Goal: Task Accomplishment & Management: Complete application form

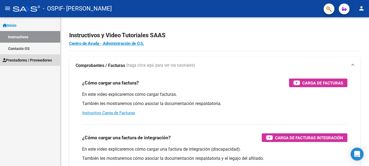
click at [26, 59] on span "Prestadores / Proveedores" at bounding box center [27, 60] width 49 height 6
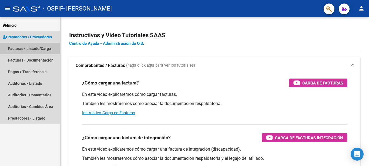
click at [31, 48] on link "Facturas - Listado/Carga" at bounding box center [30, 49] width 60 height 12
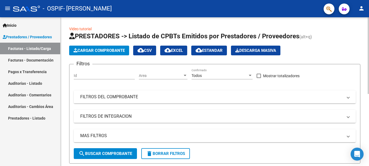
click at [101, 50] on span "Cargar Comprobante" at bounding box center [99, 50] width 51 height 5
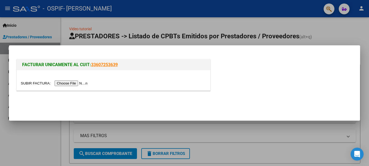
click at [75, 82] on input "file" at bounding box center [55, 84] width 68 height 6
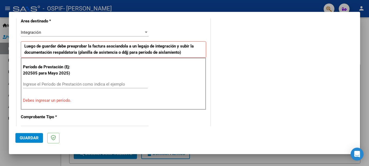
scroll to position [135, 0]
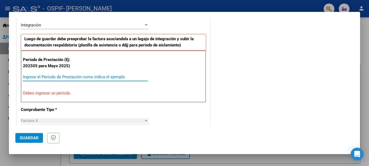
click at [49, 75] on input "Ingrese el Período de Prestación como indica el ejemplo" at bounding box center [85, 77] width 125 height 5
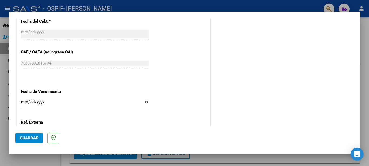
scroll to position [325, 0]
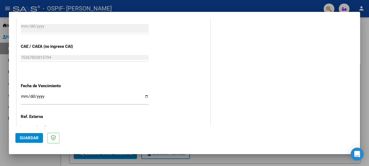
type input "202508"
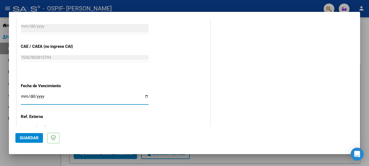
click at [146, 97] on input "Ingresar la fecha" at bounding box center [85, 98] width 128 height 9
type input "[DATE]"
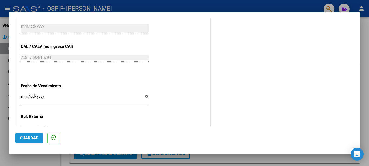
click at [31, 138] on span "Guardar" at bounding box center [29, 138] width 19 height 5
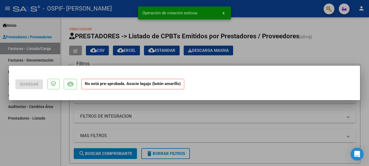
scroll to position [0, 0]
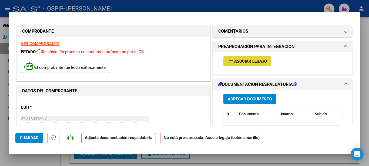
click at [234, 62] on span "Asociar Legajo" at bounding box center [250, 61] width 33 height 5
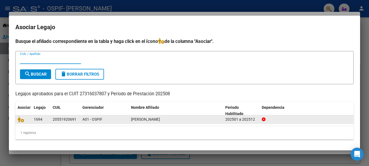
click at [286, 119] on div at bounding box center [307, 120] width 90 height 6
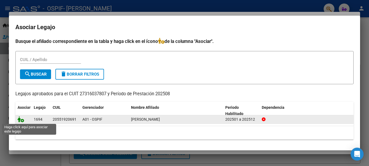
click at [20, 119] on icon at bounding box center [21, 120] width 6 height 6
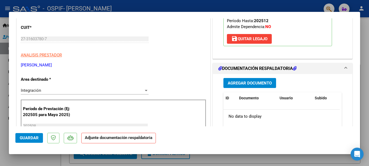
scroll to position [81, 0]
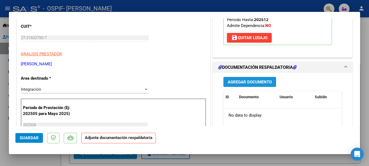
click at [256, 82] on span "Agregar Documento" at bounding box center [250, 82] width 44 height 5
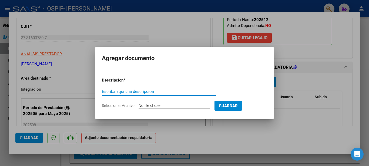
click at [160, 106] on input "Seleccionar Archivo" at bounding box center [175, 106] width 72 height 5
type input "C:\fakepath\[PERSON_NAME][DATE].pdf"
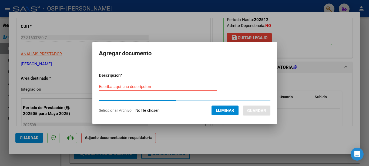
click at [119, 85] on input "Escriba aquí una descripcion" at bounding box center [158, 86] width 118 height 5
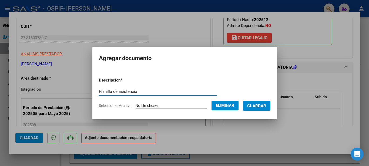
type input "Planilla de asistencia"
click at [260, 105] on span "Guardar" at bounding box center [256, 106] width 19 height 5
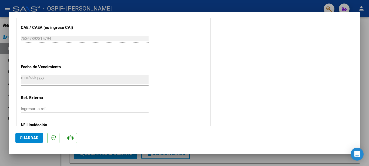
scroll to position [376, 0]
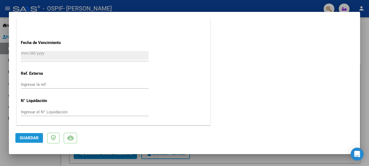
click at [29, 138] on span "Guardar" at bounding box center [29, 138] width 19 height 5
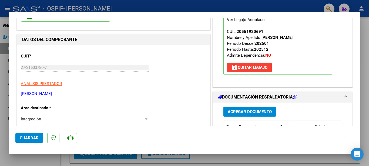
scroll to position [0, 0]
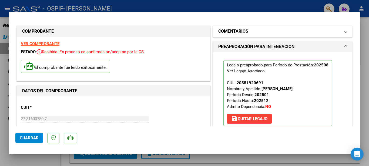
click at [257, 34] on mat-panel-title "COMENTARIOS" at bounding box center [280, 31] width 122 height 6
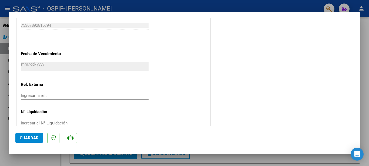
scroll to position [376, 0]
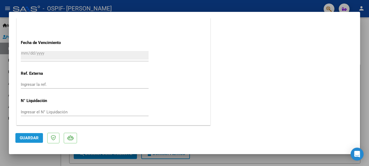
click at [21, 138] on button "Guardar" at bounding box center [29, 138] width 28 height 10
click at [355, 153] on icon "Open Intercom Messenger" at bounding box center [357, 154] width 6 height 7
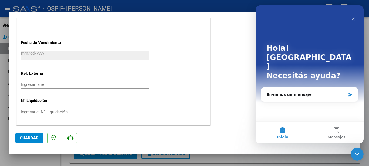
scroll to position [0, 0]
click at [352, 20] on icon "Cerrar" at bounding box center [354, 19] width 4 height 4
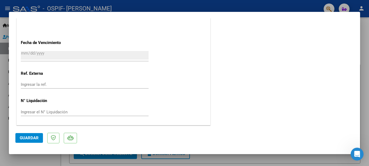
drag, startPoint x: 4, startPoint y: 69, endPoint x: 10, endPoint y: 77, distance: 10.8
click at [3, 69] on div at bounding box center [184, 83] width 369 height 166
type input "$ 0,00"
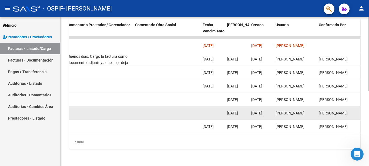
scroll to position [97, 0]
